Goal: Ask a question: Seek information or help from site administrators or community

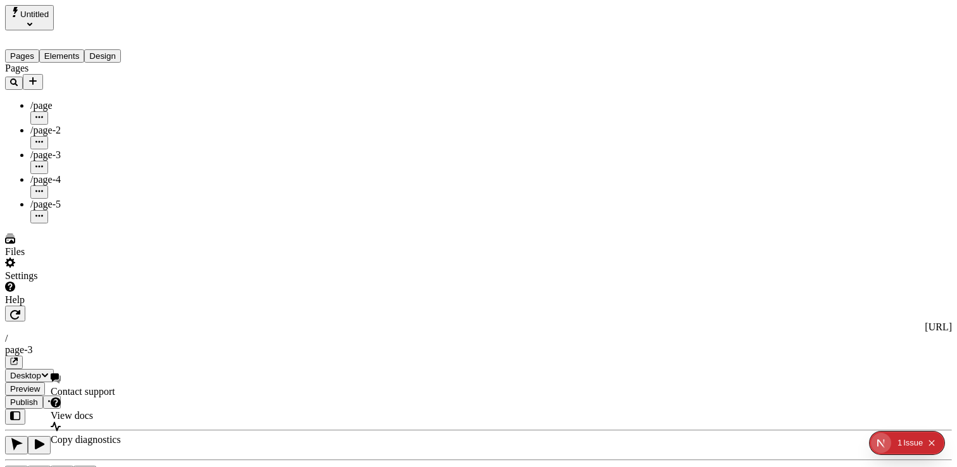
click at [115, 389] on span "Contact support" at bounding box center [83, 391] width 65 height 11
click at [41, 306] on div "Help" at bounding box center [81, 299] width 152 height 11
click at [49, 306] on div "Help" at bounding box center [81, 294] width 152 height 24
click at [97, 434] on span "Copy diagnostics" at bounding box center [86, 439] width 70 height 11
click at [44, 306] on div "Help" at bounding box center [81, 294] width 152 height 24
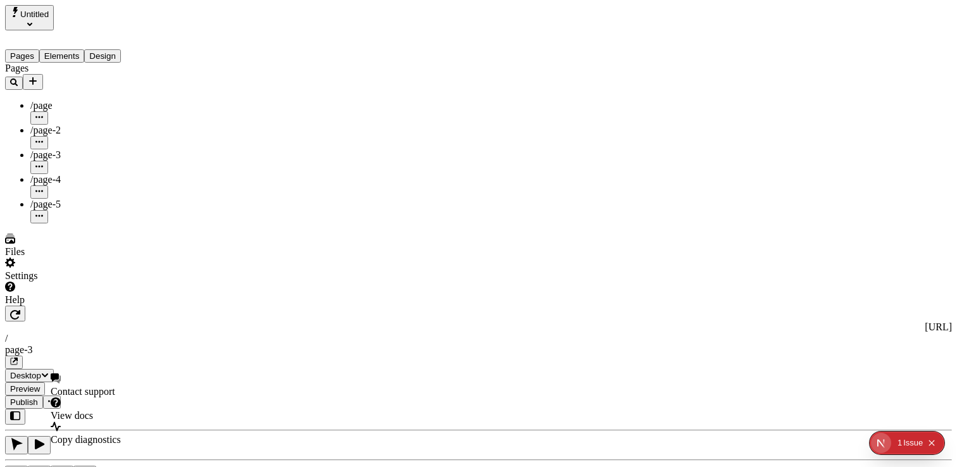
click at [115, 388] on span "Contact support" at bounding box center [83, 391] width 65 height 11
click at [88, 258] on div "Files" at bounding box center [81, 246] width 152 height 24
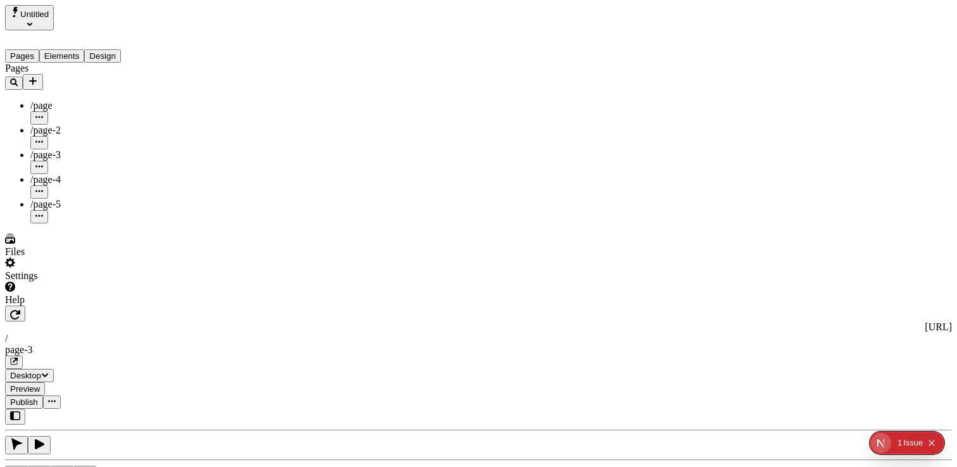
click at [61, 306] on div "Help" at bounding box center [81, 294] width 152 height 24
click at [113, 393] on span "Contact support" at bounding box center [83, 391] width 65 height 11
click at [934, 441] on icon "Collapse issues badge" at bounding box center [932, 443] width 8 height 8
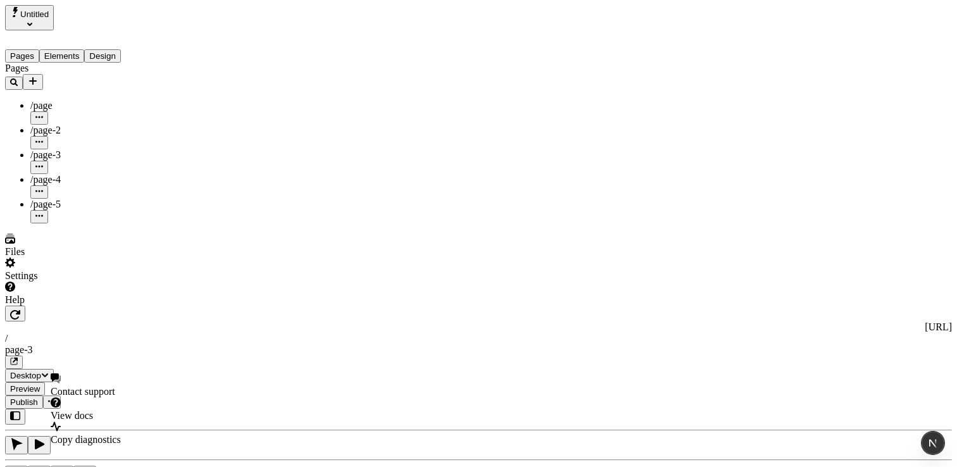
click at [58, 306] on div "Help" at bounding box center [81, 294] width 152 height 24
click at [120, 385] on div "Contact support" at bounding box center [86, 385] width 70 height 24
click at [115, 390] on span "Contact support" at bounding box center [83, 391] width 65 height 11
click at [64, 306] on div "Help" at bounding box center [81, 294] width 152 height 24
click at [66, 306] on div "Help" at bounding box center [81, 294] width 152 height 24
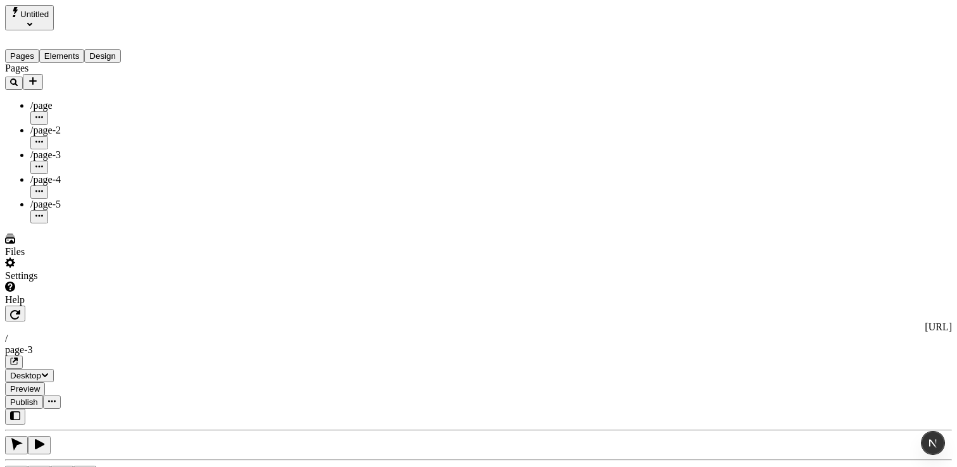
click at [66, 306] on div "Help" at bounding box center [81, 294] width 152 height 24
click at [82, 306] on div "Help" at bounding box center [81, 294] width 152 height 24
click at [118, 386] on span "Contact support - test" at bounding box center [94, 391] width 87 height 11
click at [63, 306] on div "Help" at bounding box center [81, 294] width 152 height 24
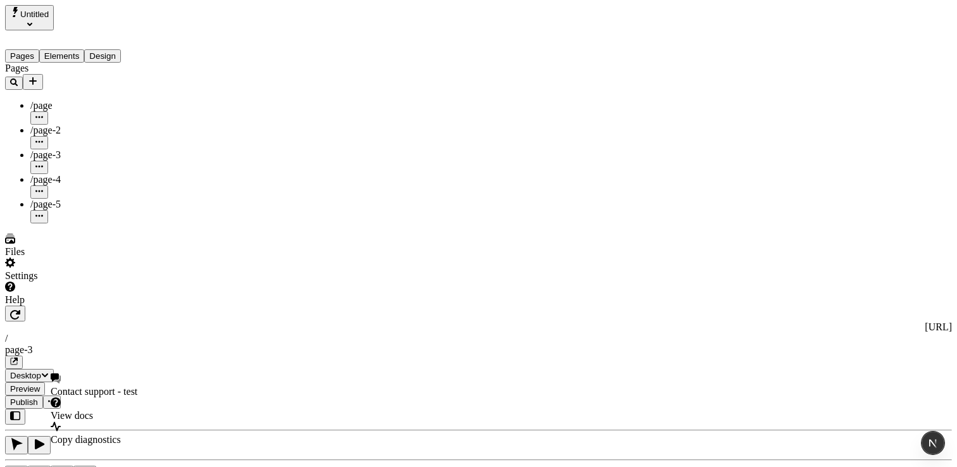
click at [113, 386] on span "Contact support - test" at bounding box center [94, 391] width 87 height 11
